Goal: Information Seeking & Learning: Learn about a topic

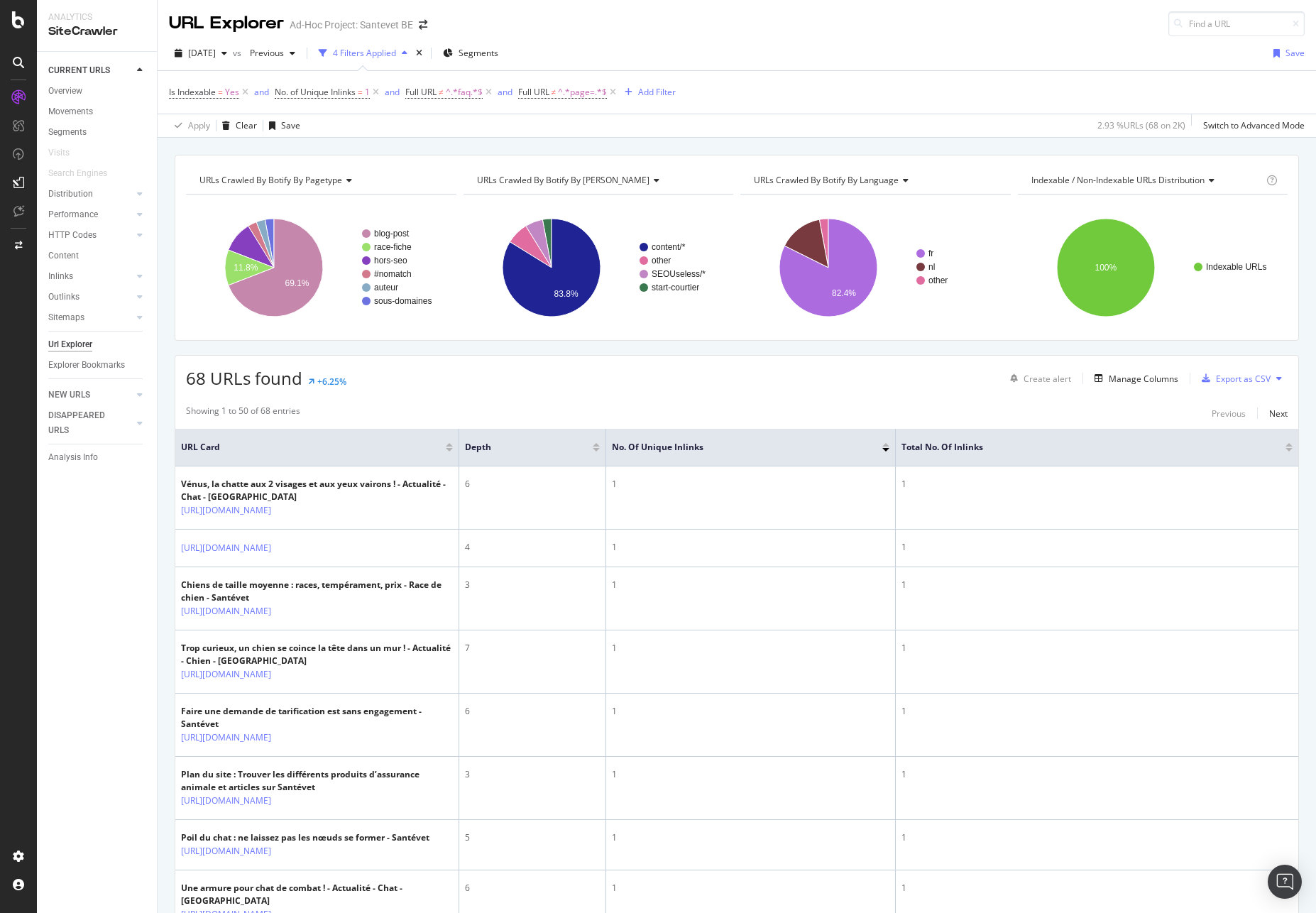
click at [451, 387] on div "68 URLs found +6.25% Create alert Manage Columns Export as CSV" at bounding box center [736, 373] width 1123 height 35
click at [318, 89] on span "No. of Unique Inlinks" at bounding box center [315, 92] width 81 height 12
click at [314, 167] on span "Equal to" at bounding box center [304, 171] width 32 height 12
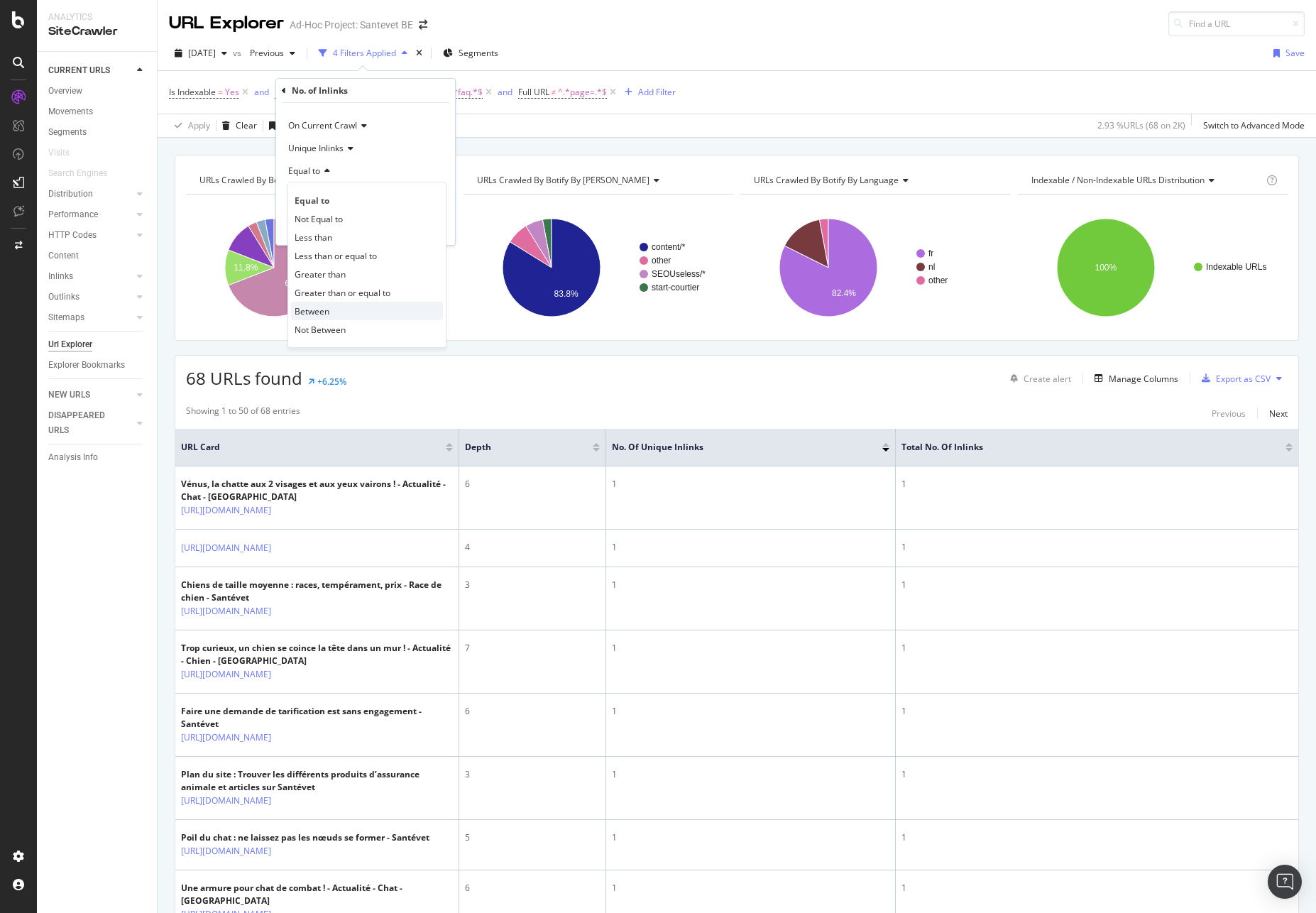
click at [332, 310] on div "Between" at bounding box center [366, 311] width 152 height 18
click at [303, 199] on input "0" at bounding box center [365, 197] width 156 height 23
type input "1"
click at [304, 238] on input "1" at bounding box center [365, 237] width 156 height 23
type input "4"
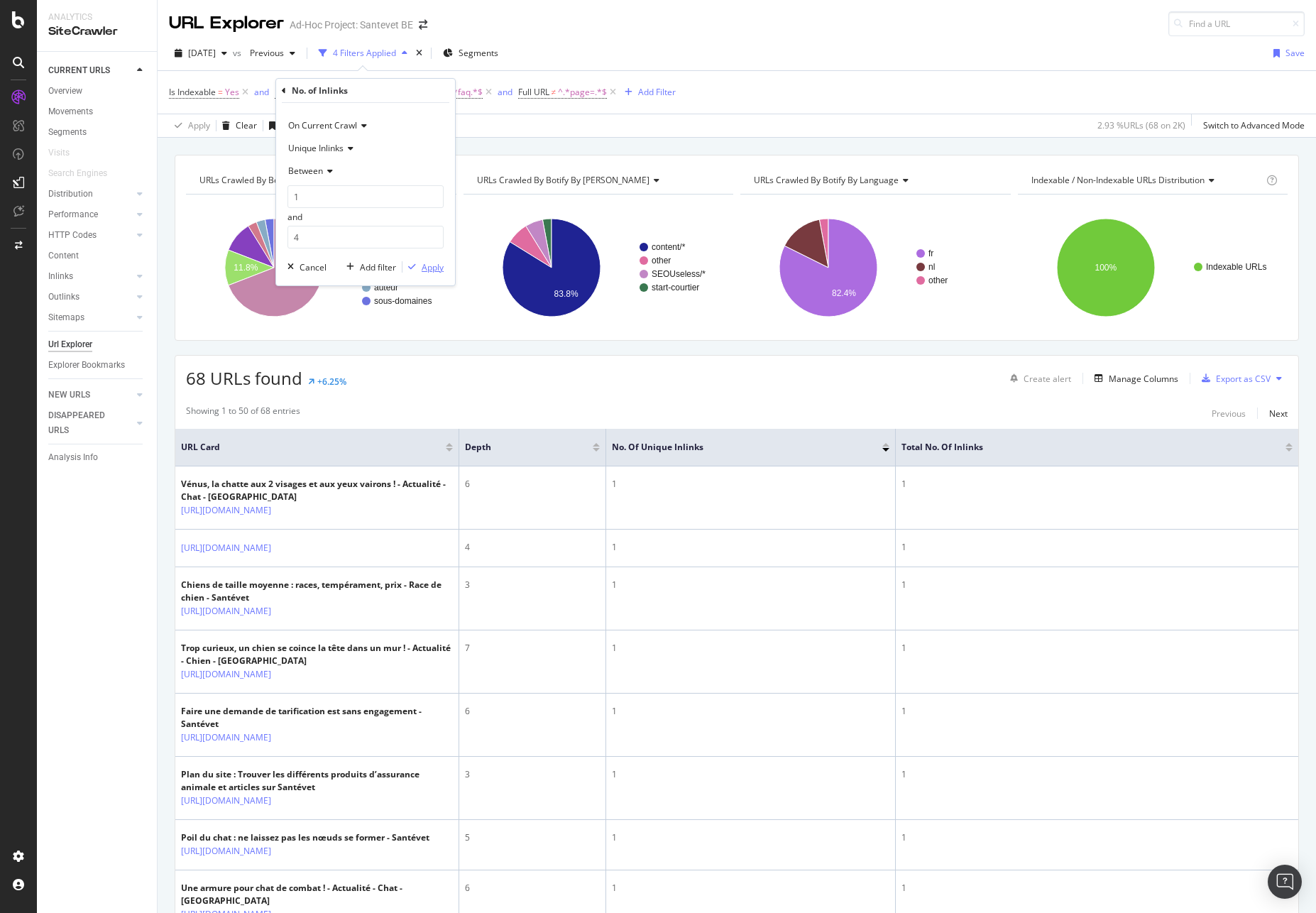
click at [429, 267] on div "Apply" at bounding box center [432, 267] width 22 height 12
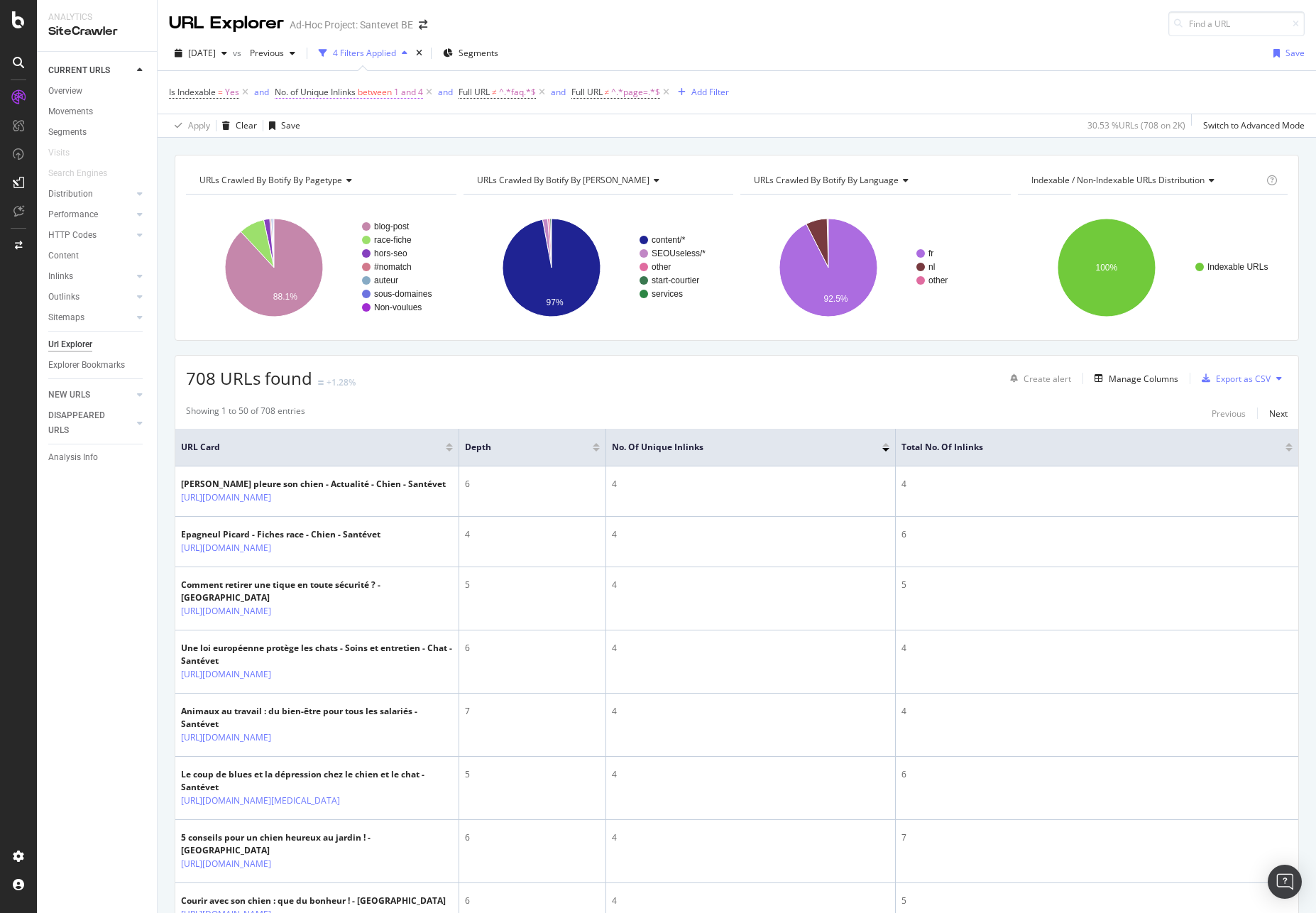
click at [384, 91] on span "between" at bounding box center [374, 92] width 34 height 12
click at [324, 195] on input "1" at bounding box center [365, 197] width 156 height 23
click at [312, 234] on input "4" at bounding box center [365, 237] width 156 height 23
type input "3"
click at [427, 261] on div "Apply" at bounding box center [432, 267] width 22 height 12
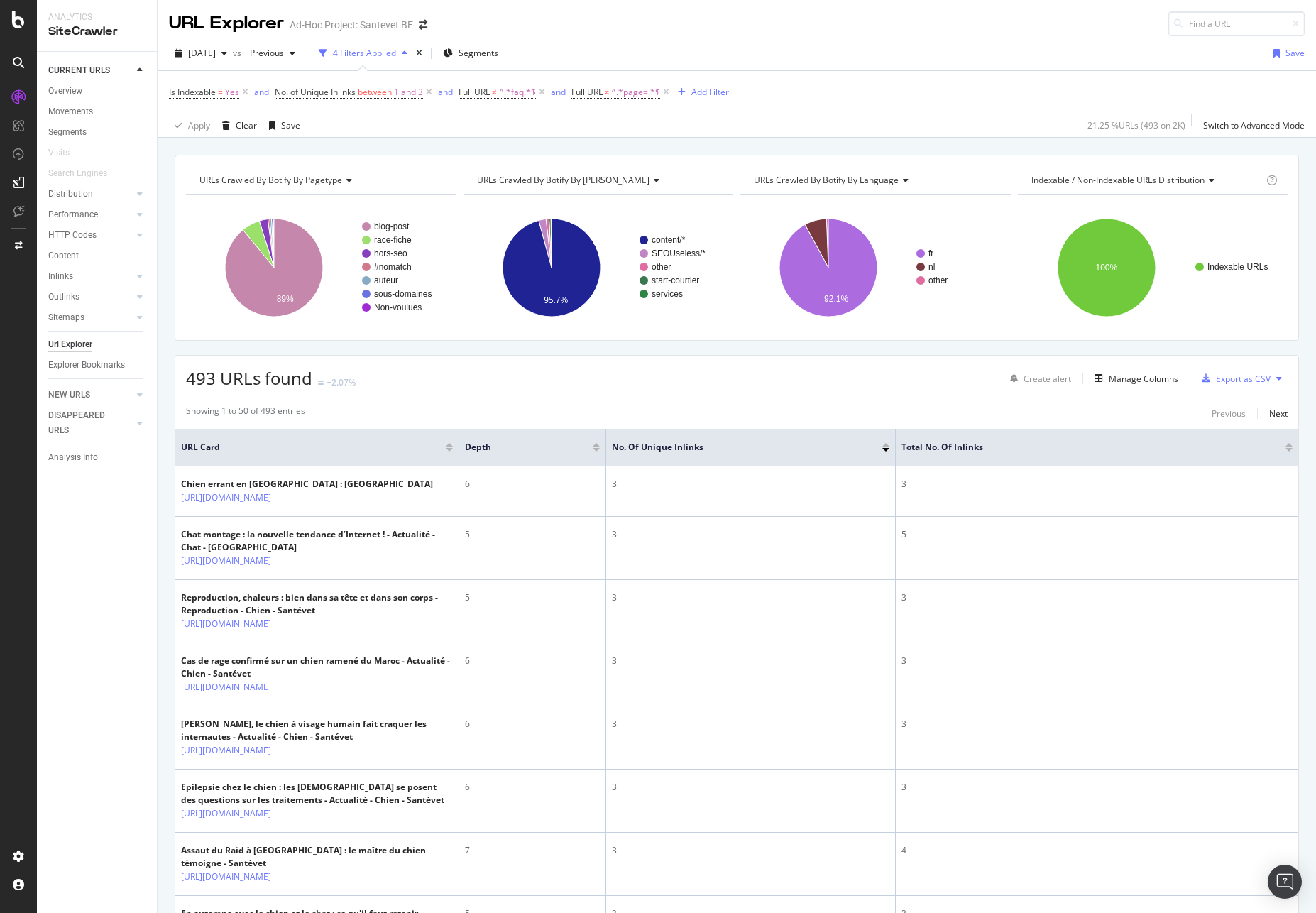
click at [887, 442] on div "No. of Unique Inlinks" at bounding box center [750, 447] width 278 height 14
click at [886, 443] on div at bounding box center [886, 445] width 7 height 3
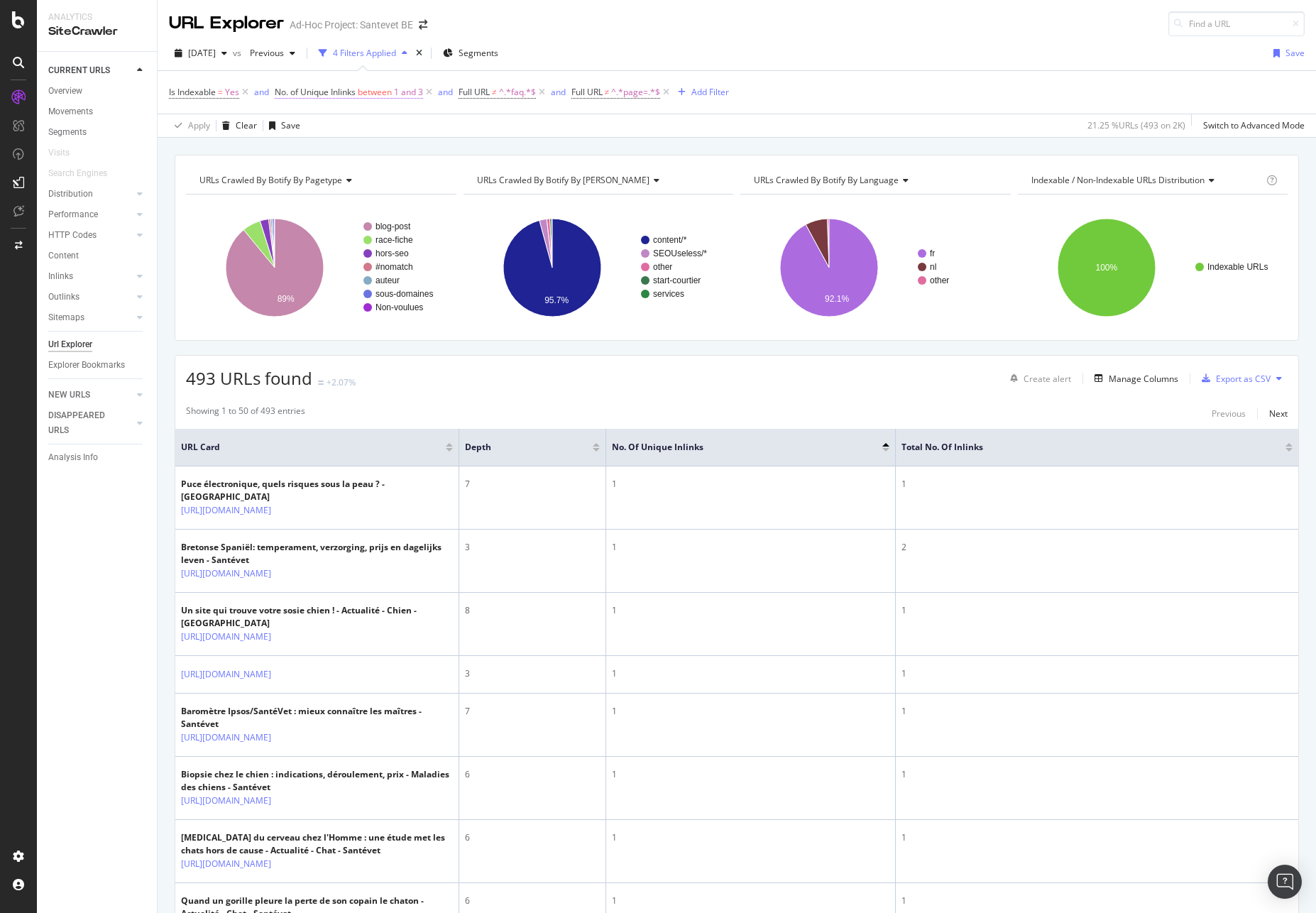
click at [363, 95] on span "between" at bounding box center [374, 92] width 34 height 12
click at [300, 199] on input "1" at bounding box center [365, 197] width 156 height 23
type input "2"
click at [430, 269] on div "Apply" at bounding box center [432, 267] width 22 height 12
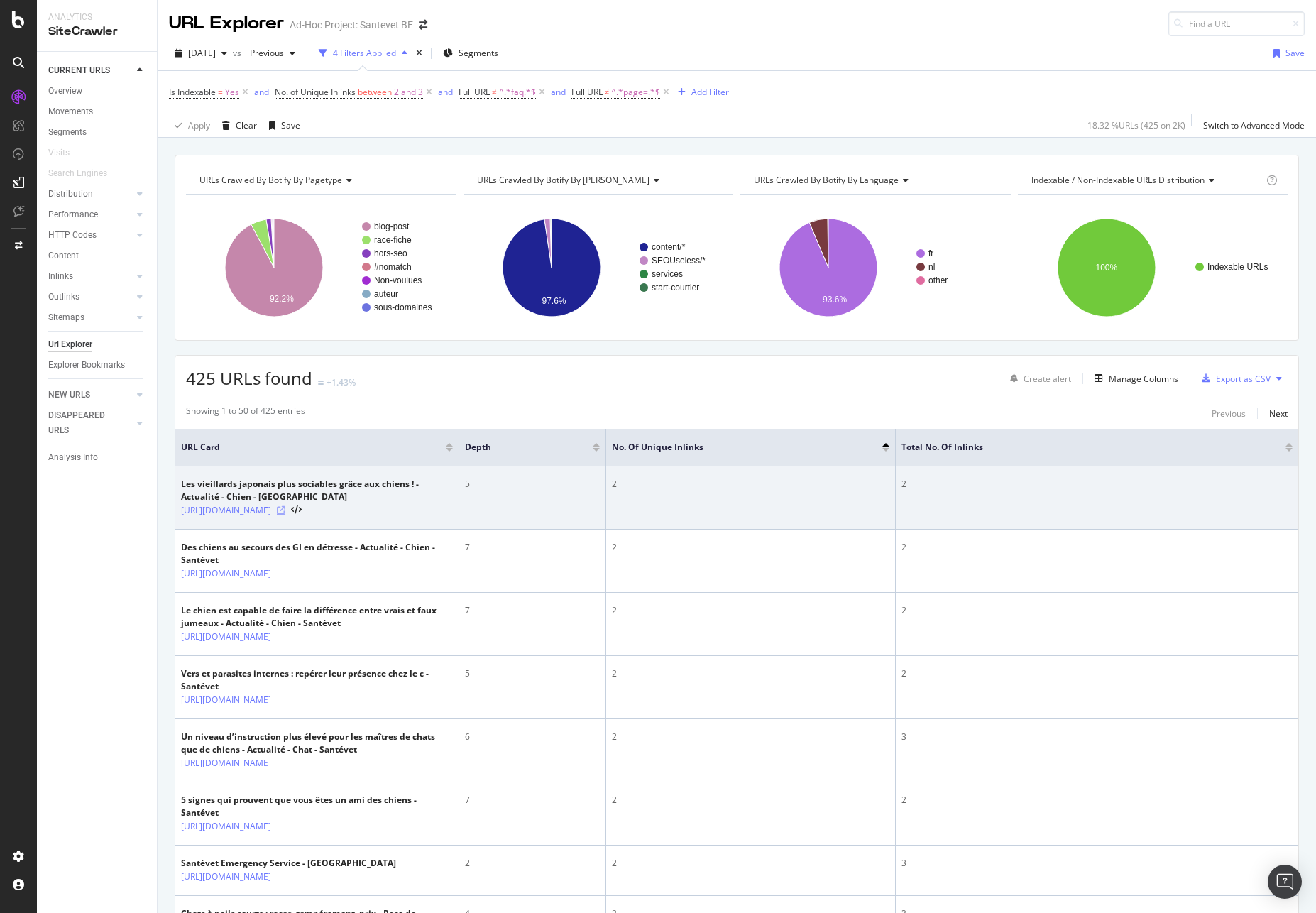
click at [285, 514] on icon at bounding box center [281, 510] width 9 height 9
